Goal: Navigation & Orientation: Find specific page/section

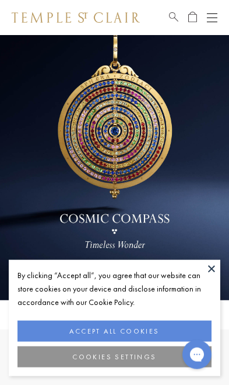
scroll to position [147, 0]
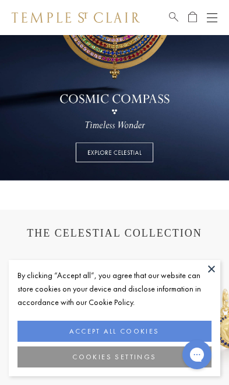
click at [212, 277] on button at bounding box center [212, 269] width 18 height 18
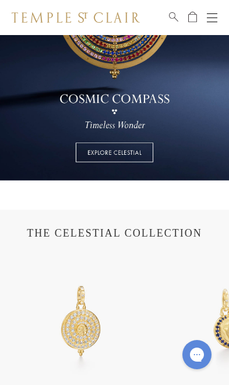
click at [210, 316] on img at bounding box center [227, 320] width 139 height 139
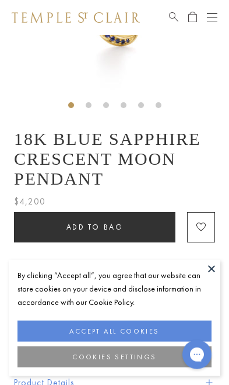
scroll to position [149, 0]
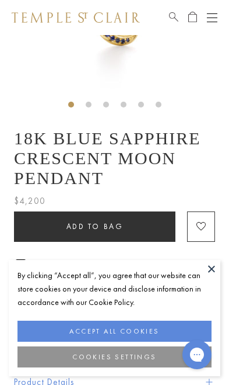
click at [213, 277] on button at bounding box center [212, 269] width 18 height 18
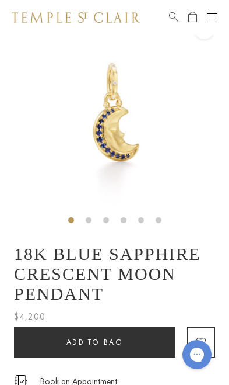
scroll to position [34, 0]
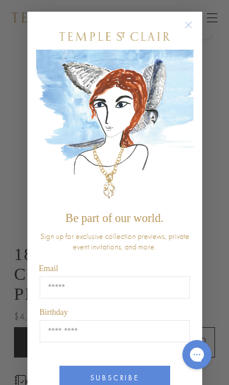
click at [201, 25] on button "Close dialog" at bounding box center [194, 30] width 15 height 15
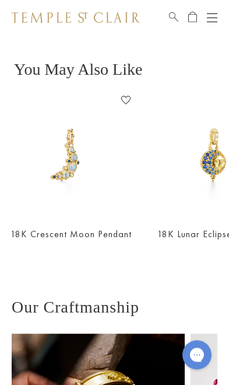
scroll to position [580, 0]
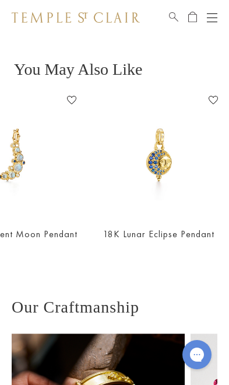
click at [214, 20] on button "Open navigation" at bounding box center [212, 18] width 11 height 14
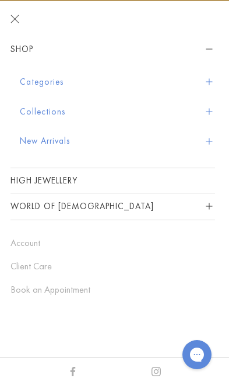
scroll to position [0, 33]
click at [210, 138] on span "Sidebar navigation" at bounding box center [209, 141] width 6 height 6
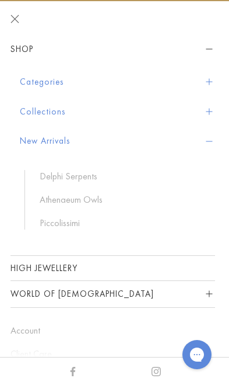
click at [215, 106] on button "Collections" at bounding box center [118, 112] width 196 height 30
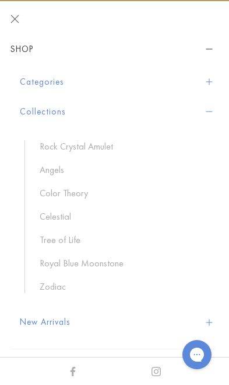
click at [77, 197] on link "Color Theory" at bounding box center [122, 193] width 164 height 13
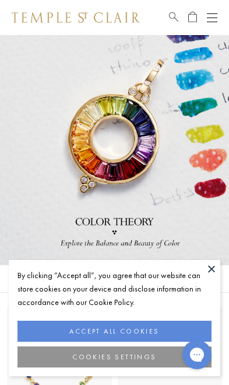
click at [211, 270] on button at bounding box center [212, 269] width 18 height 18
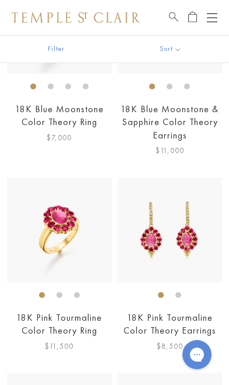
scroll to position [904, 0]
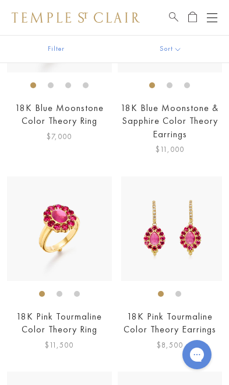
click at [210, 161] on div at bounding box center [114, 82] width 229 height 1360
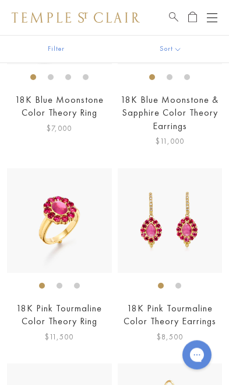
scroll to position [908, 0]
